Goal: Navigation & Orientation: Find specific page/section

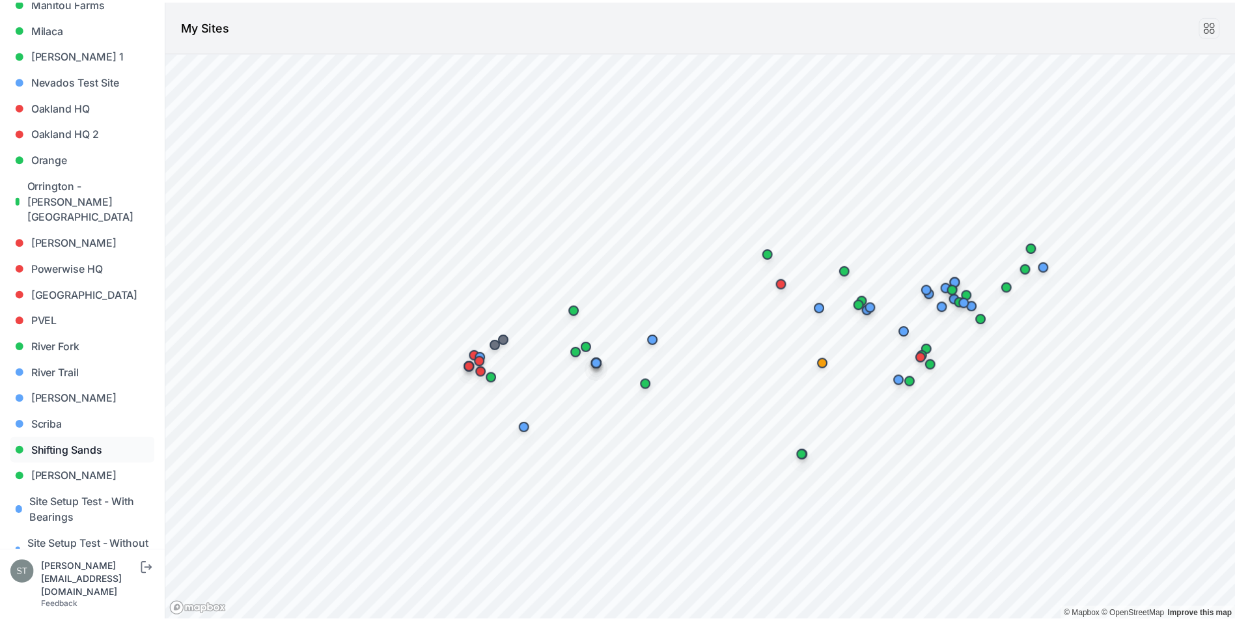
scroll to position [912, 0]
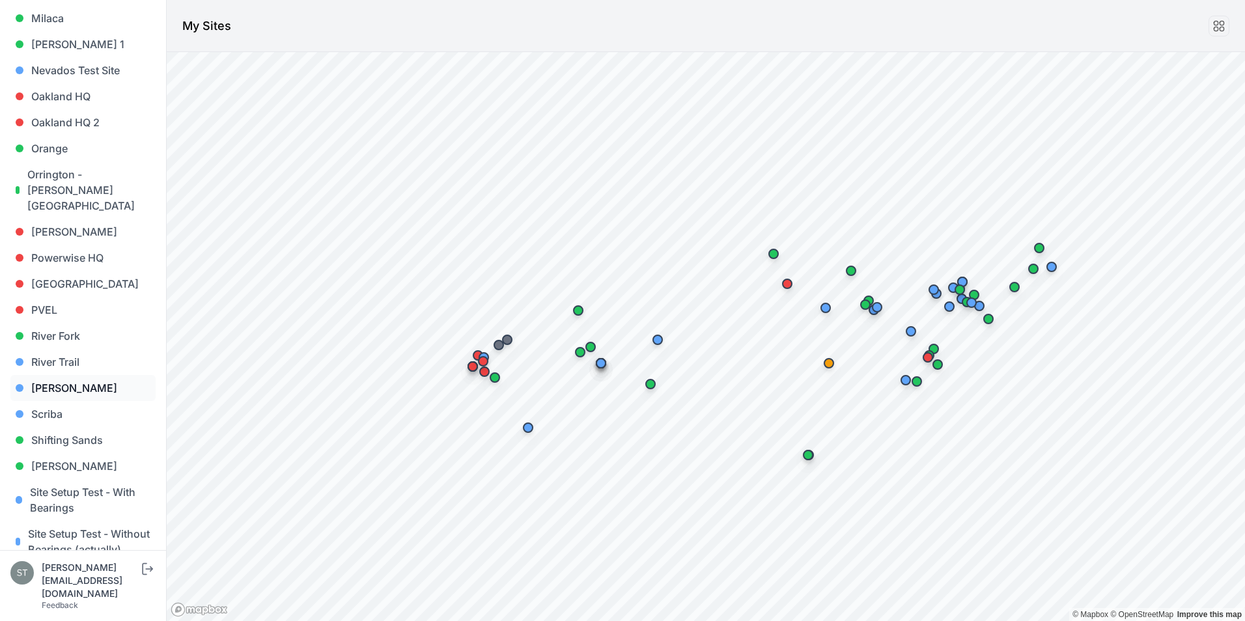
click at [49, 375] on link "[PERSON_NAME]" at bounding box center [82, 388] width 145 height 26
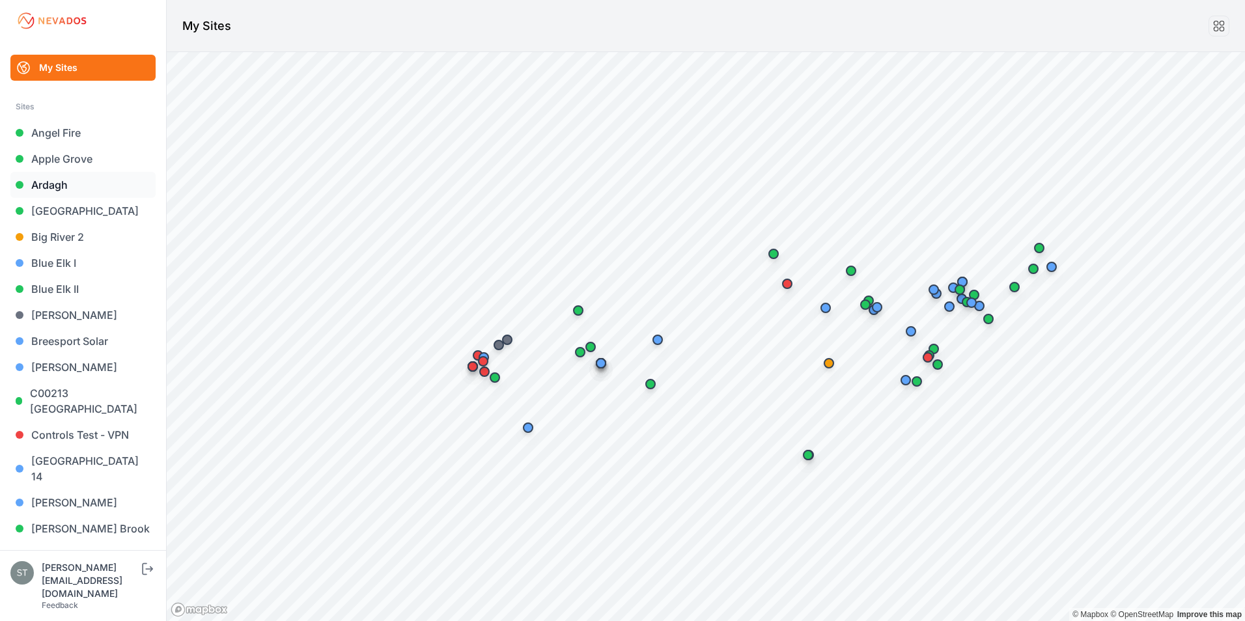
click at [46, 187] on link "Ardagh" at bounding box center [82, 185] width 145 height 26
click at [63, 210] on link "[GEOGRAPHIC_DATA]" at bounding box center [82, 211] width 145 height 26
